Goal: Task Accomplishment & Management: Complete application form

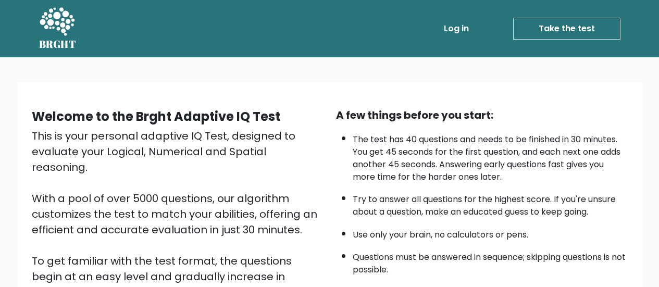
scroll to position [104, 0]
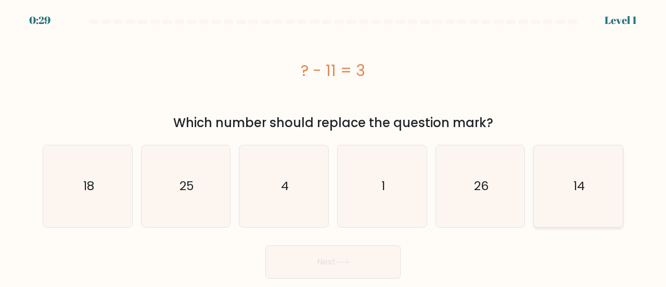
click at [579, 178] on text "14" at bounding box center [579, 186] width 11 height 17
click at [334, 146] on input "f. 14" at bounding box center [333, 145] width 1 height 3
radio input "true"
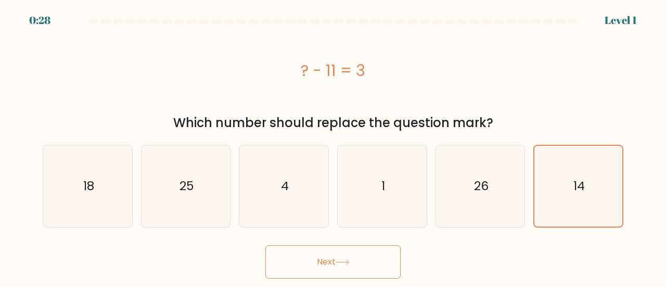
click at [346, 265] on button "Next" at bounding box center [333, 261] width 135 height 33
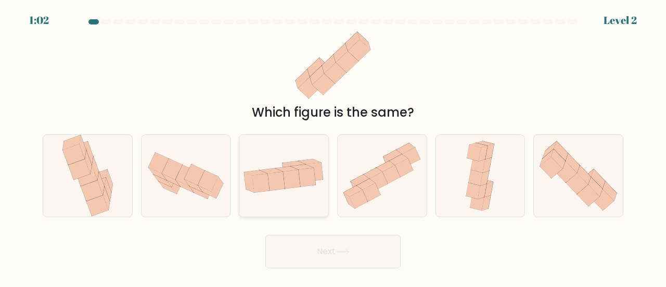
click at [278, 200] on div at bounding box center [284, 175] width 90 height 83
click at [333, 146] on input "c." at bounding box center [333, 145] width 1 height 3
radio input "true"
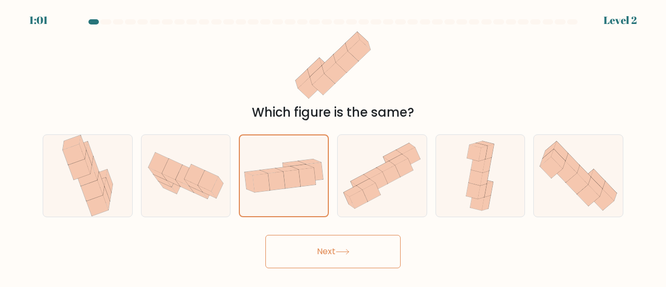
click at [323, 265] on button "Next" at bounding box center [333, 251] width 135 height 33
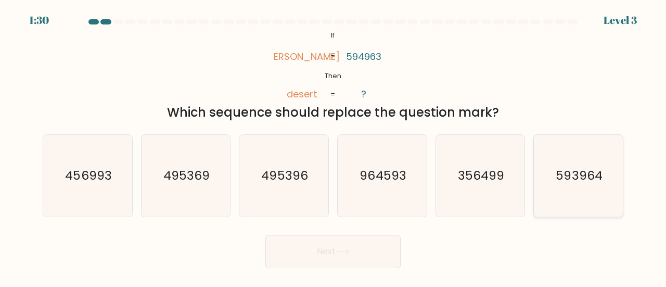
click at [553, 163] on icon "593964" at bounding box center [579, 176] width 82 height 82
click at [334, 146] on input "f. 593964" at bounding box center [333, 145] width 1 height 3
radio input "true"
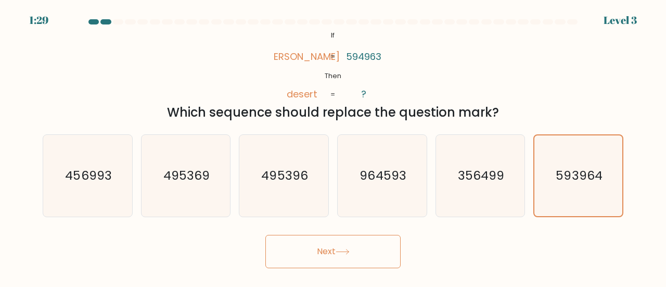
click at [349, 246] on button "Next" at bounding box center [333, 251] width 135 height 33
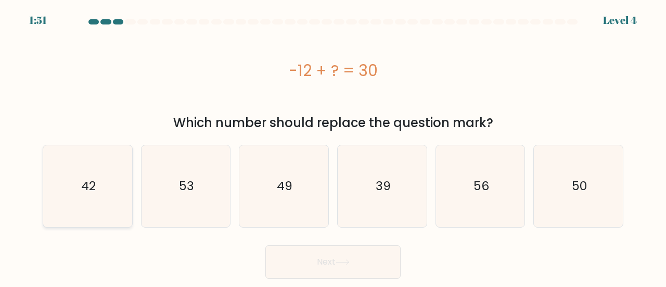
click at [79, 216] on icon "42" at bounding box center [88, 186] width 82 height 82
click at [333, 146] on input "a. 42" at bounding box center [333, 145] width 1 height 3
radio input "true"
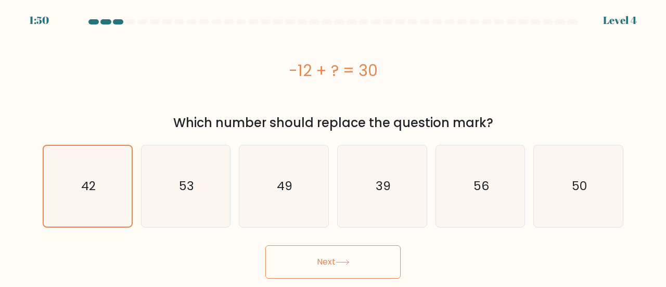
click at [328, 251] on button "Next" at bounding box center [333, 261] width 135 height 33
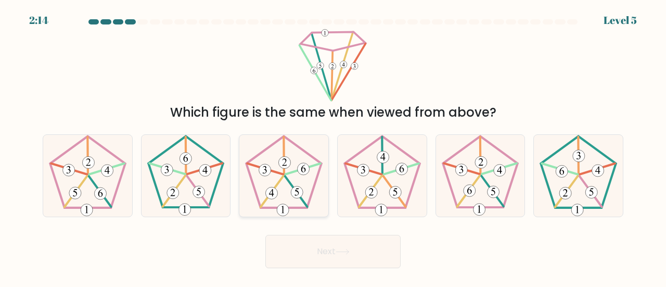
click at [286, 201] on icon at bounding box center [284, 176] width 82 height 82
click at [333, 146] on input "c." at bounding box center [333, 145] width 1 height 3
radio input "true"
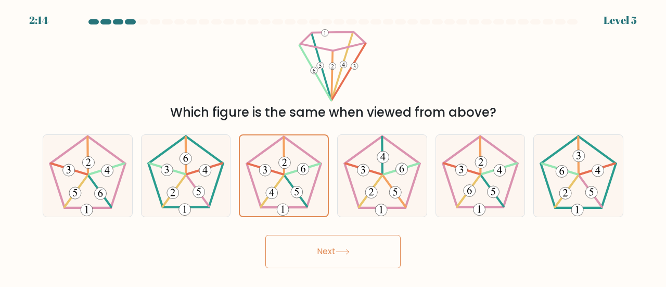
click at [320, 245] on button "Next" at bounding box center [333, 251] width 135 height 33
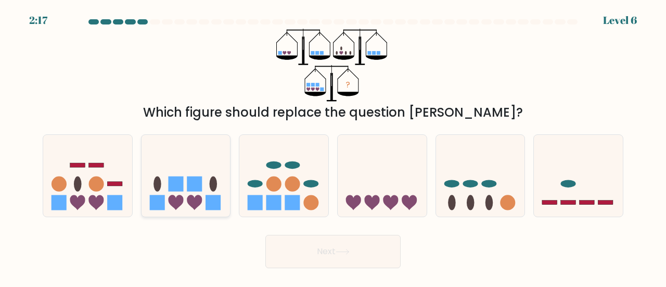
click at [201, 197] on icon at bounding box center [194, 202] width 15 height 15
click at [333, 146] on input "b." at bounding box center [333, 145] width 1 height 3
radio input "true"
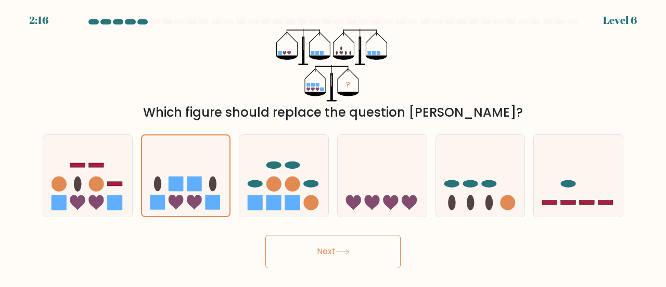
click at [317, 248] on button "Next" at bounding box center [333, 251] width 135 height 33
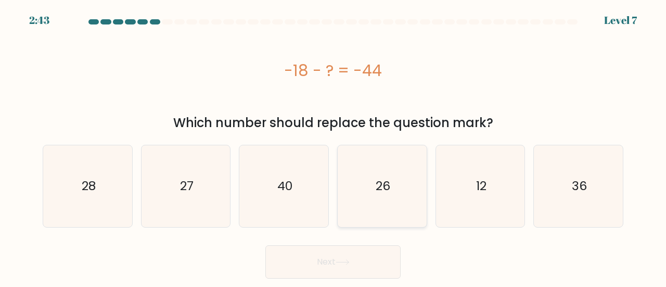
click at [393, 189] on icon "26" at bounding box center [383, 186] width 82 height 82
click at [334, 146] on input "d. 26" at bounding box center [333, 145] width 1 height 3
radio input "true"
click at [355, 265] on button "Next" at bounding box center [333, 261] width 135 height 33
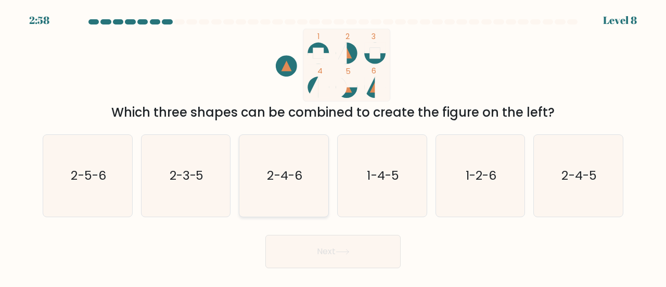
click at [287, 177] on text "2-4-6" at bounding box center [285, 175] width 35 height 17
click at [333, 146] on input "c. 2-4-6" at bounding box center [333, 145] width 1 height 3
radio input "true"
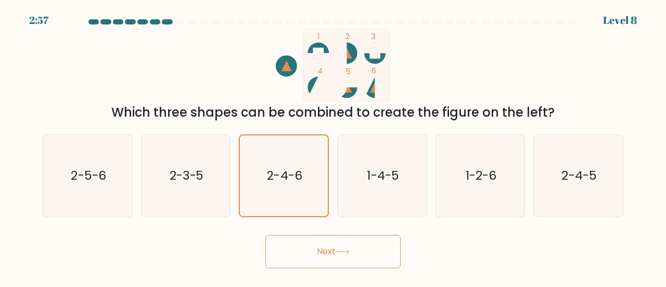
click at [307, 243] on button "Next" at bounding box center [333, 251] width 135 height 33
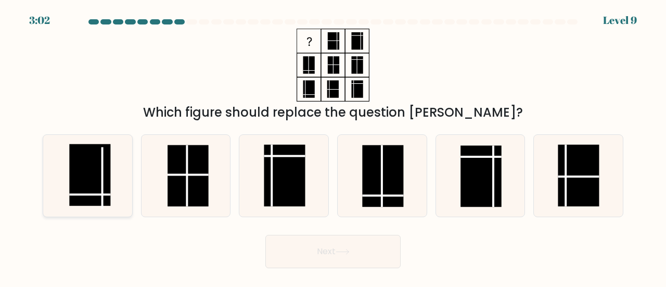
click at [82, 194] on line at bounding box center [89, 194] width 41 height 0
click at [333, 146] on input "a." at bounding box center [333, 145] width 1 height 3
radio input "true"
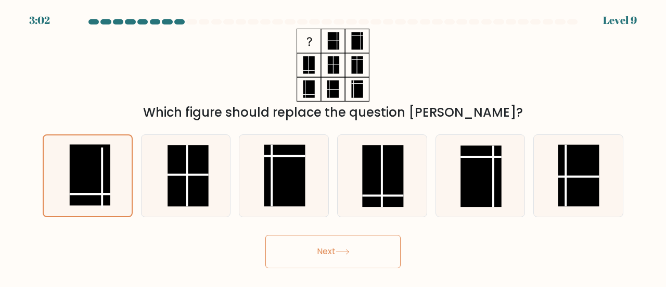
click at [313, 256] on button "Next" at bounding box center [333, 251] width 135 height 33
click at [364, 250] on button "Next" at bounding box center [333, 251] width 135 height 33
click at [328, 256] on button "Next" at bounding box center [333, 251] width 135 height 33
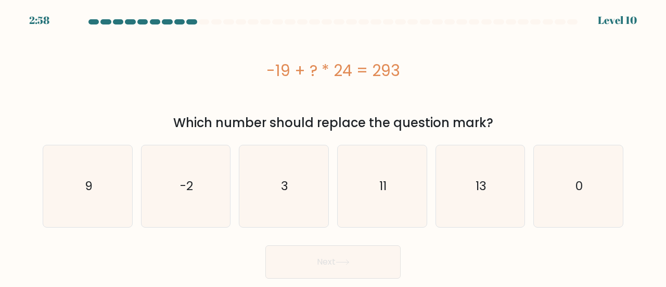
click at [328, 256] on button "Next" at bounding box center [333, 261] width 135 height 33
click at [277, 80] on div "-19 + ? * 24 = 293" at bounding box center [333, 70] width 581 height 23
click at [280, 194] on icon "3" at bounding box center [284, 186] width 82 height 82
click at [333, 146] on input "c. 3" at bounding box center [333, 145] width 1 height 3
radio input "true"
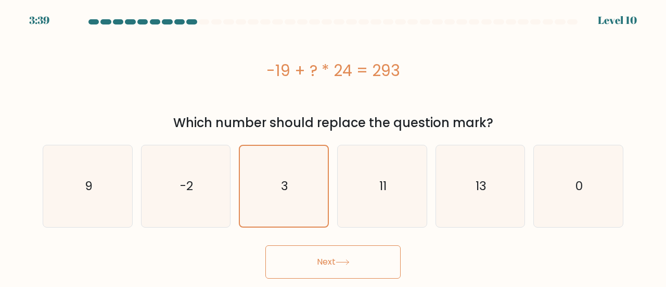
click at [339, 267] on button "Next" at bounding box center [333, 261] width 135 height 33
click at [349, 271] on button "Next" at bounding box center [333, 261] width 135 height 33
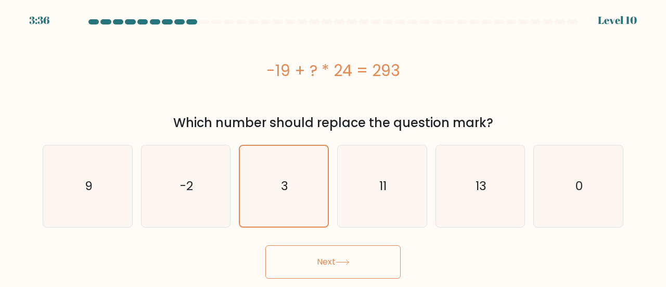
click at [349, 271] on button "Next" at bounding box center [333, 261] width 135 height 33
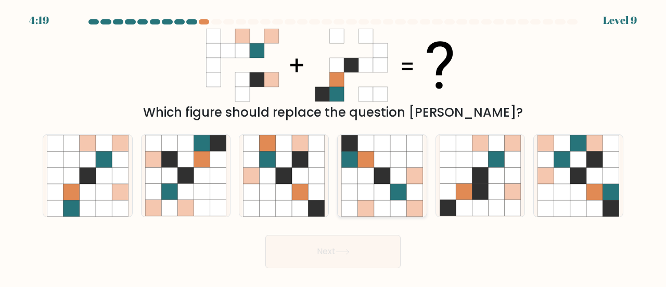
click at [364, 181] on icon at bounding box center [366, 176] width 16 height 16
click at [334, 146] on input "d." at bounding box center [333, 145] width 1 height 3
radio input "true"
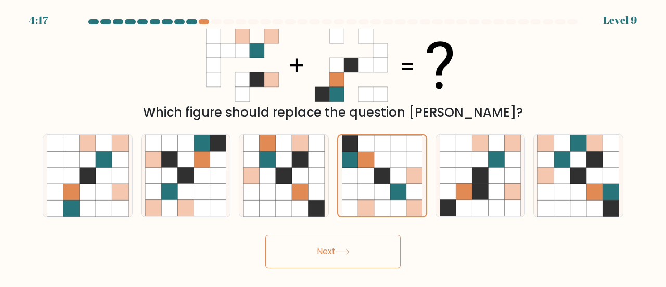
click at [319, 258] on button "Next" at bounding box center [333, 251] width 135 height 33
click at [310, 258] on button "Next" at bounding box center [333, 251] width 135 height 33
click at [292, 201] on icon at bounding box center [284, 208] width 16 height 16
click at [333, 146] on input "c." at bounding box center [333, 145] width 1 height 3
radio input "true"
